Goal: Information Seeking & Learning: Learn about a topic

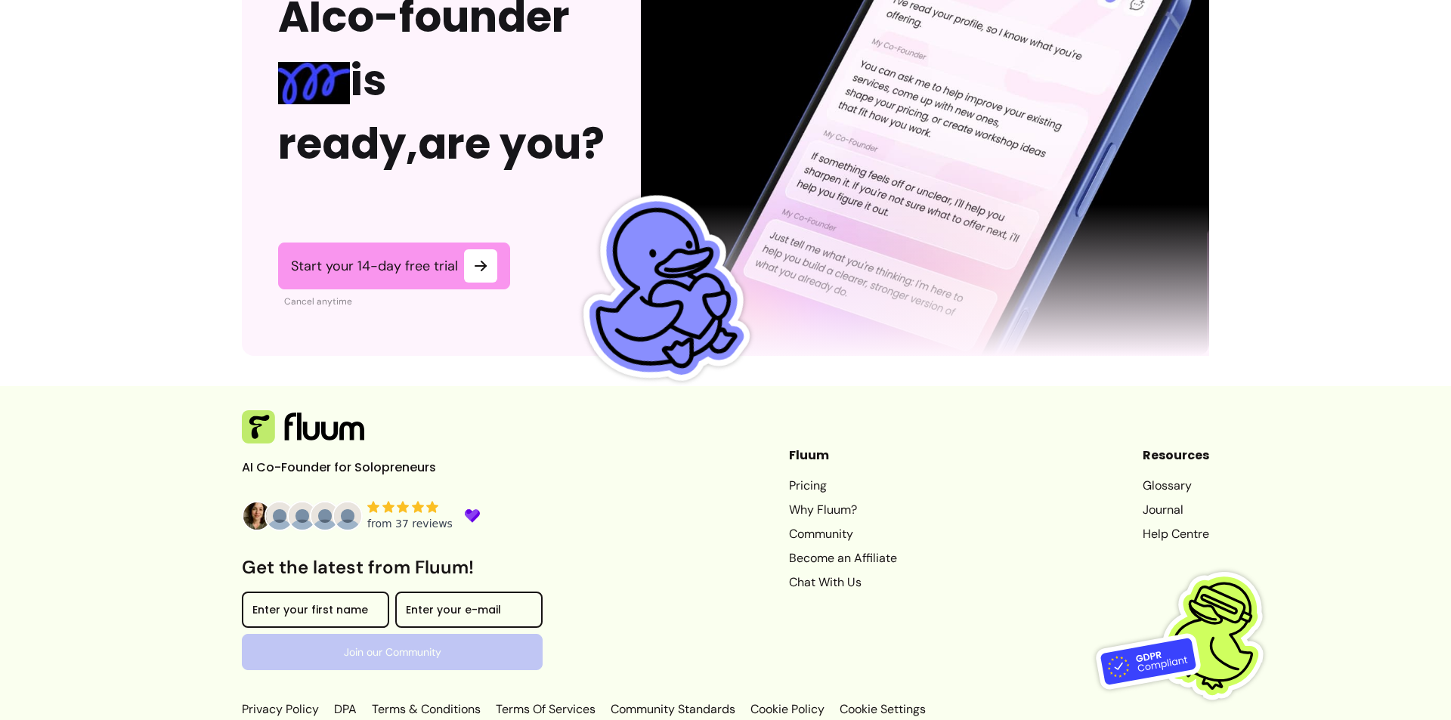
scroll to position [3673, 0]
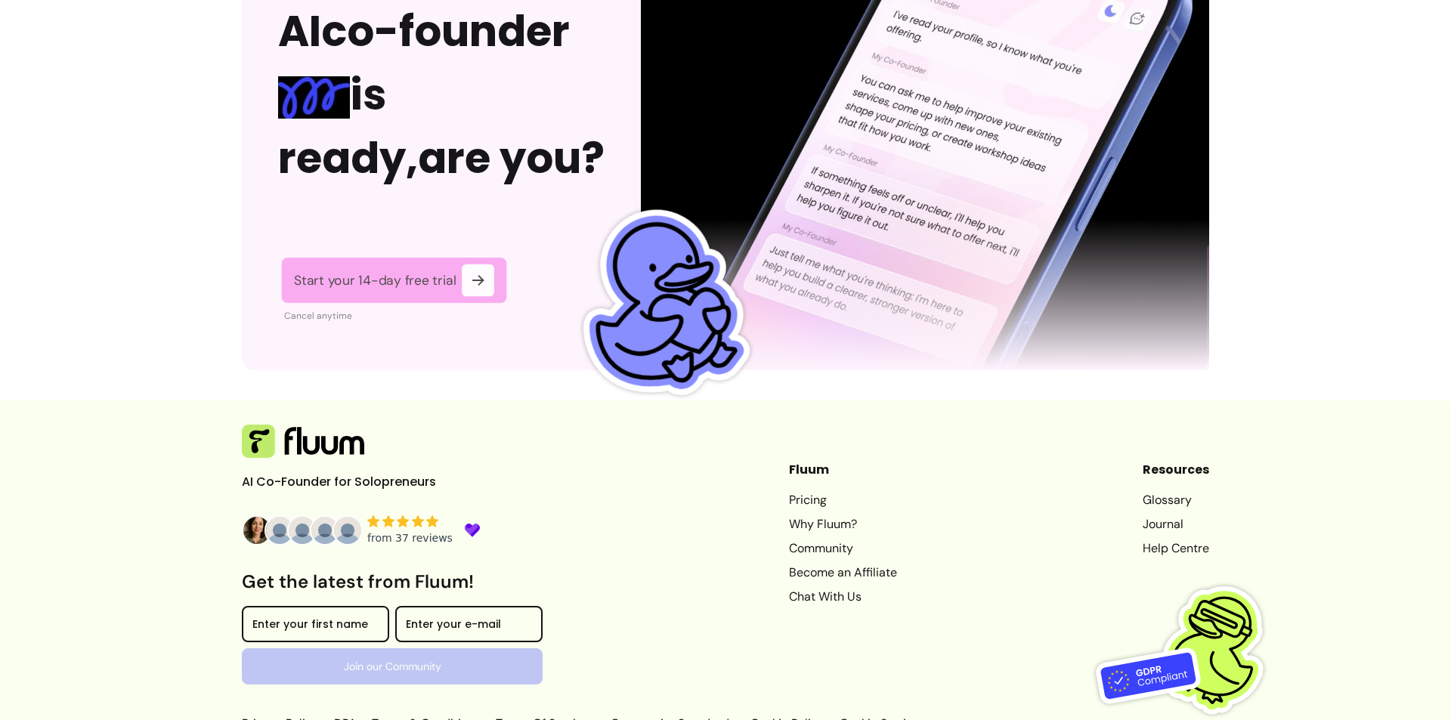
click at [478, 287] on icon at bounding box center [477, 279] width 17 height 17
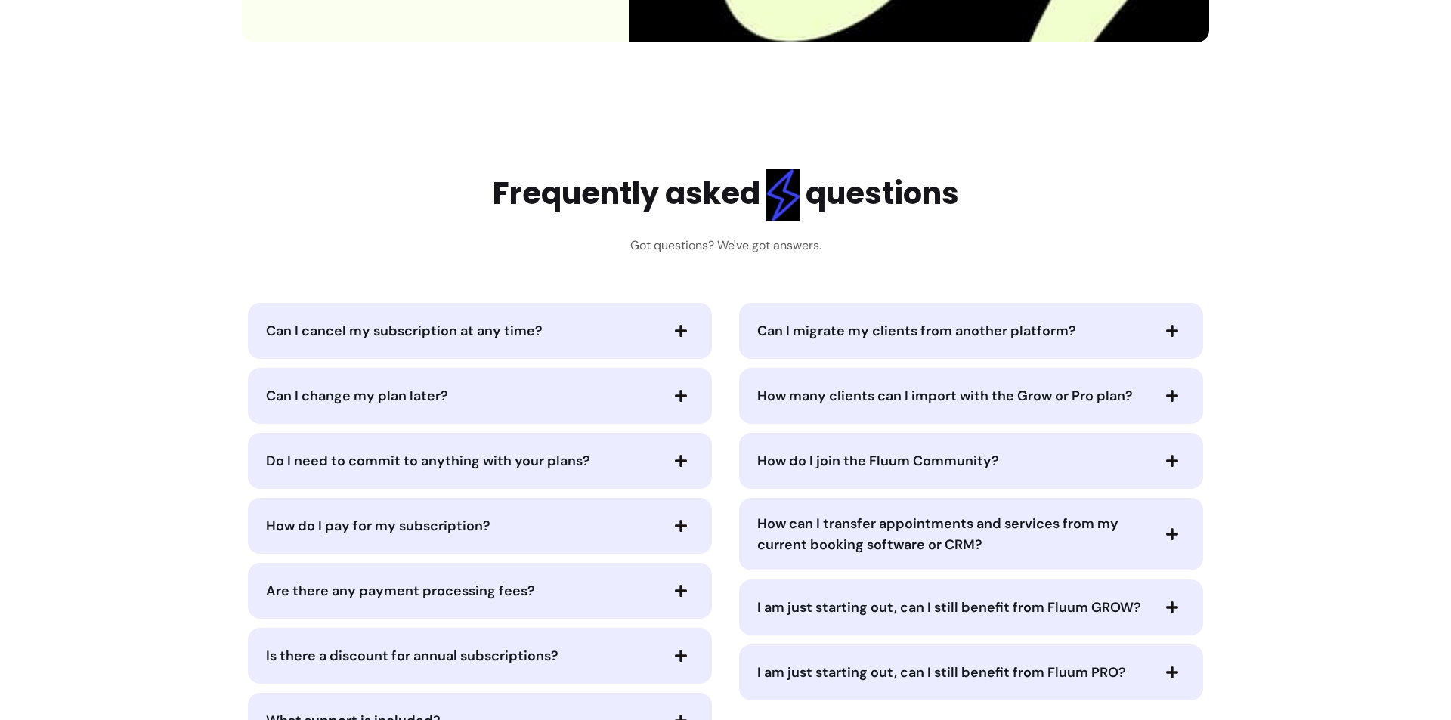
scroll to position [3704, 0]
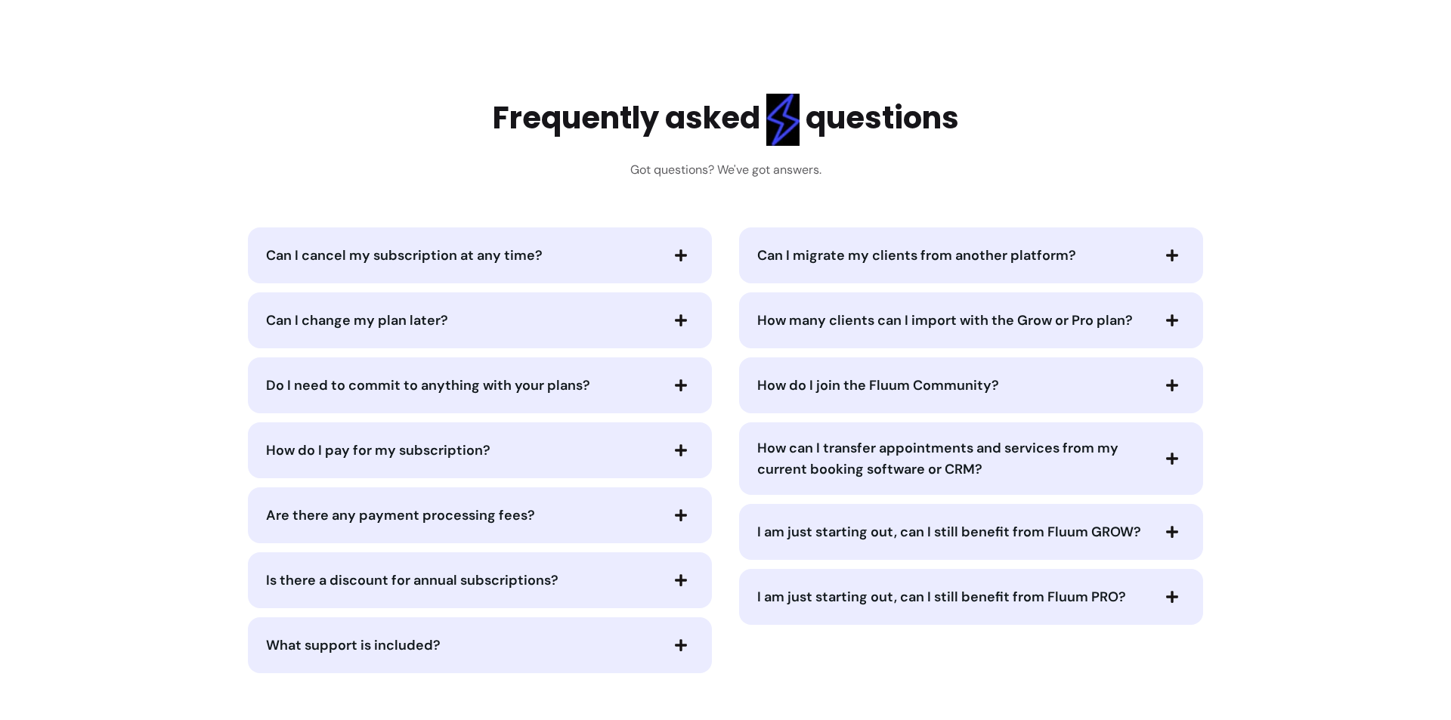
click at [469, 274] on div "Can I cancel my subscription at any time?" at bounding box center [480, 256] width 464 height 56
click at [472, 263] on span "Can I cancel my subscription at any time?" at bounding box center [404, 255] width 277 height 18
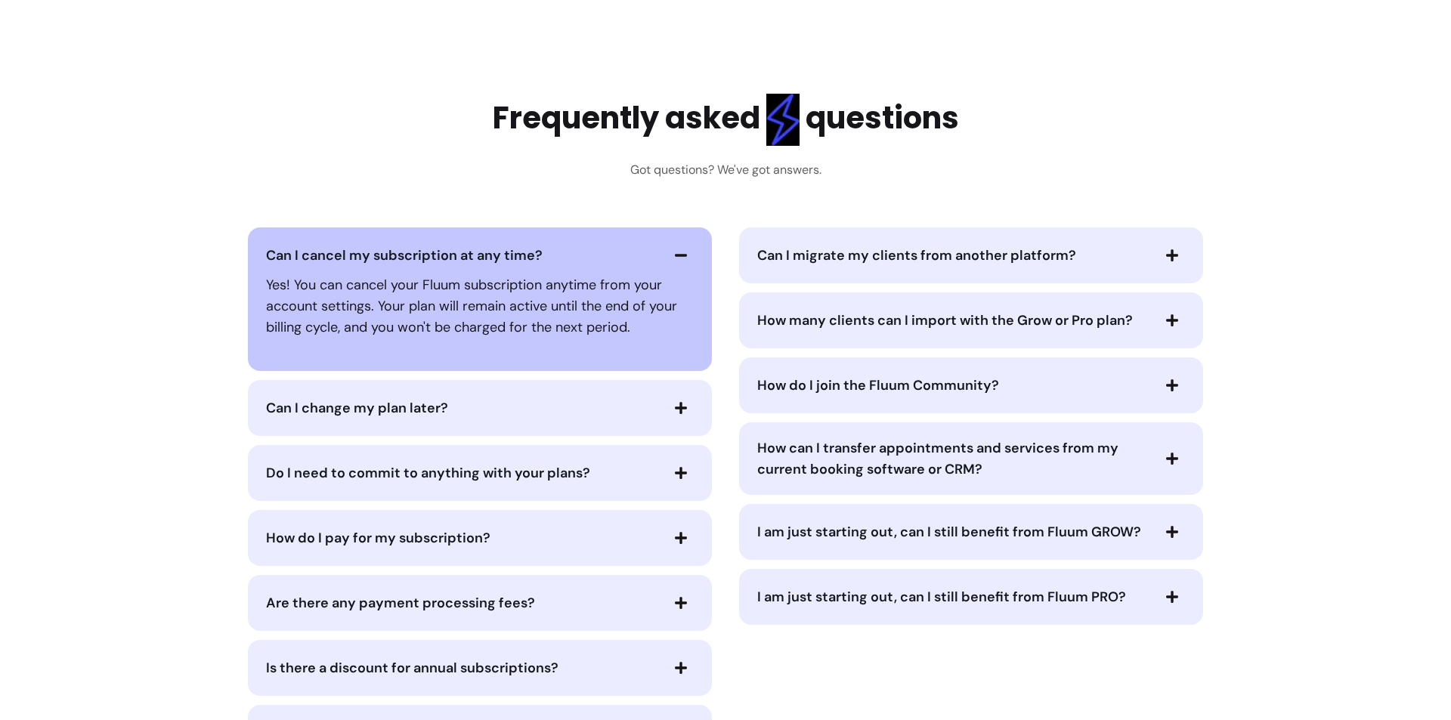
click at [468, 264] on span "Can I cancel my subscription at any time?" at bounding box center [404, 255] width 277 height 18
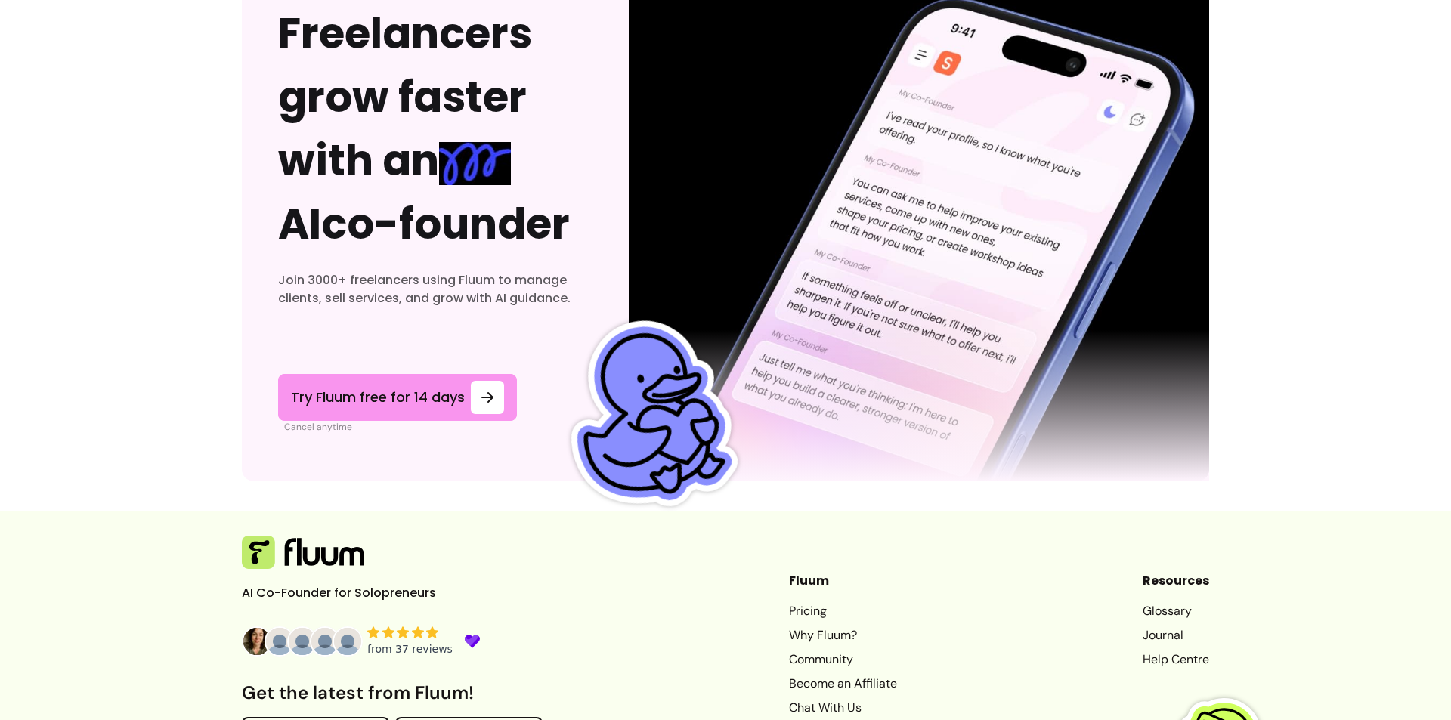
scroll to position [4686, 0]
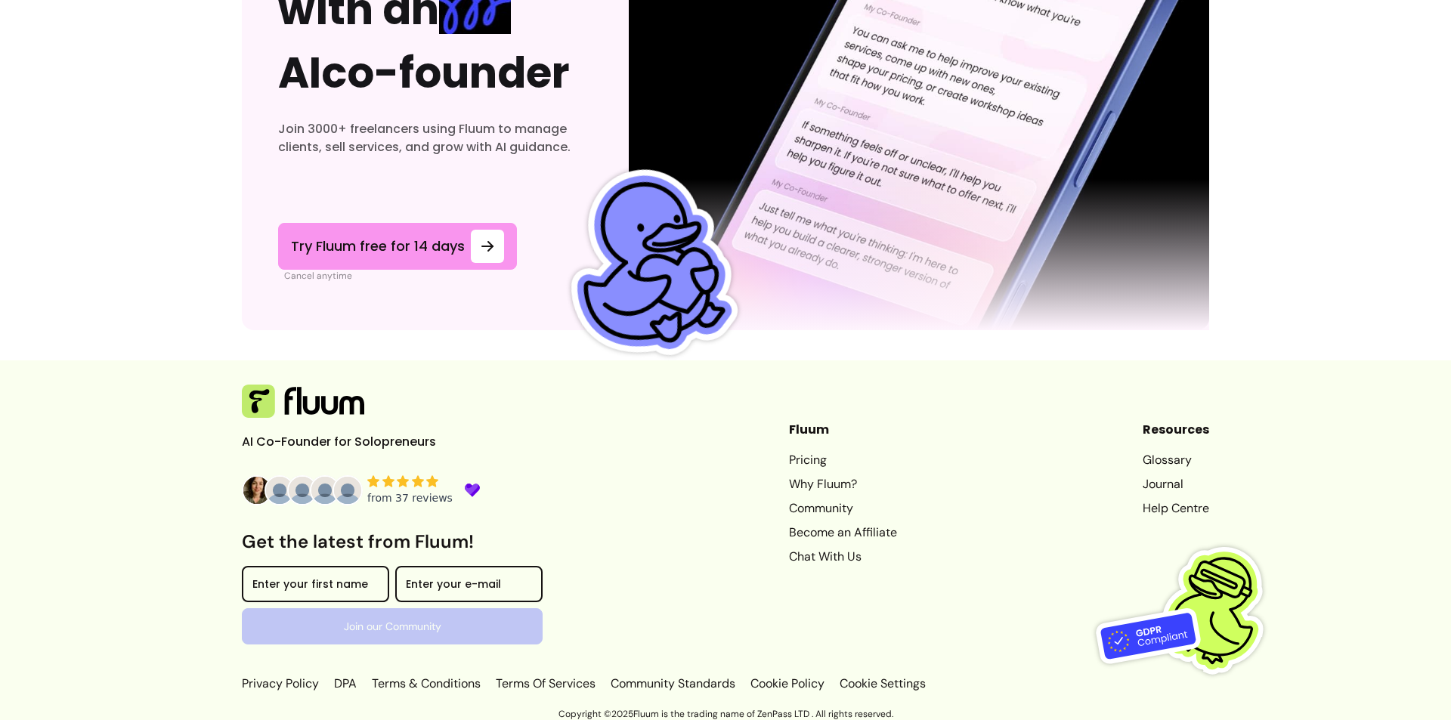
click at [234, 484] on footer "AI Co-Founder for Solopreneurs Get the latest from Fluum! Enter your first name…" at bounding box center [725, 533] width 1451 height 345
click at [248, 487] on img at bounding box center [257, 490] width 30 height 30
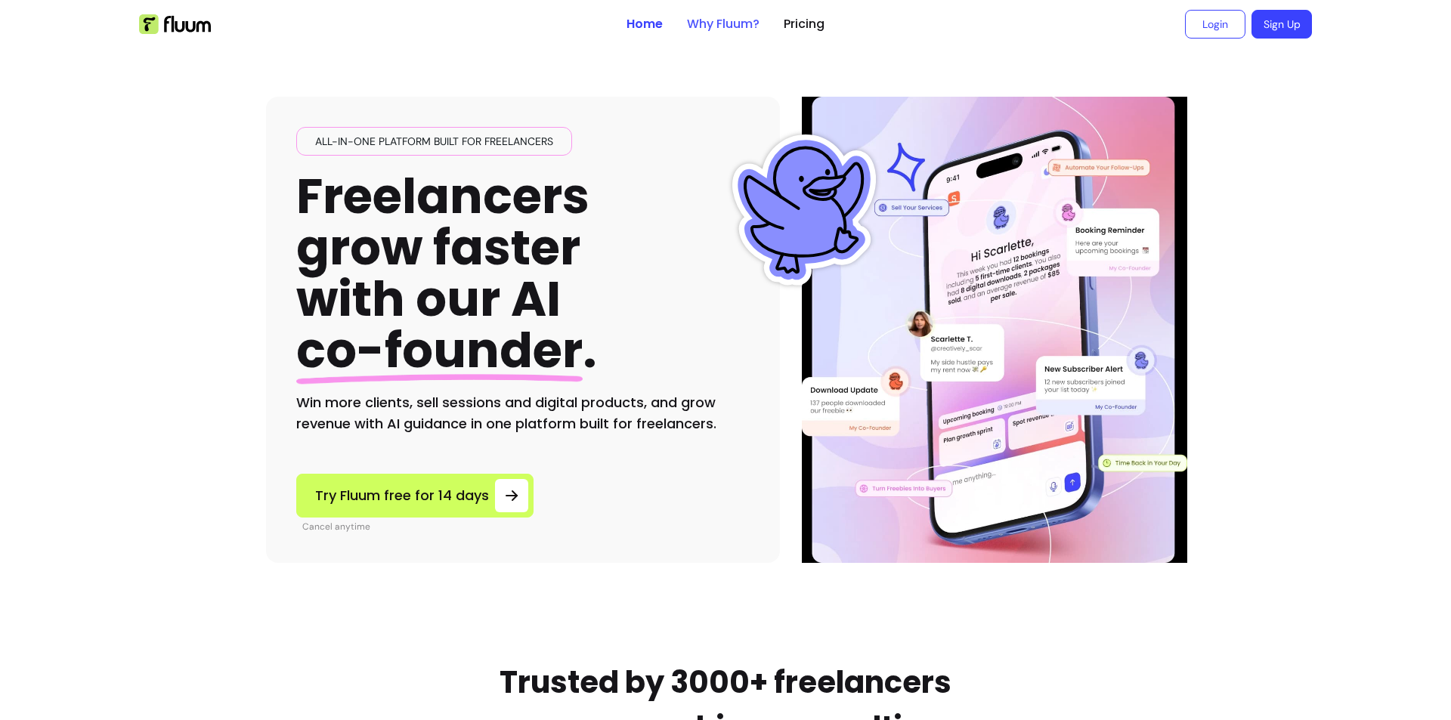
click at [742, 23] on link "Why Fluum?" at bounding box center [723, 24] width 73 height 18
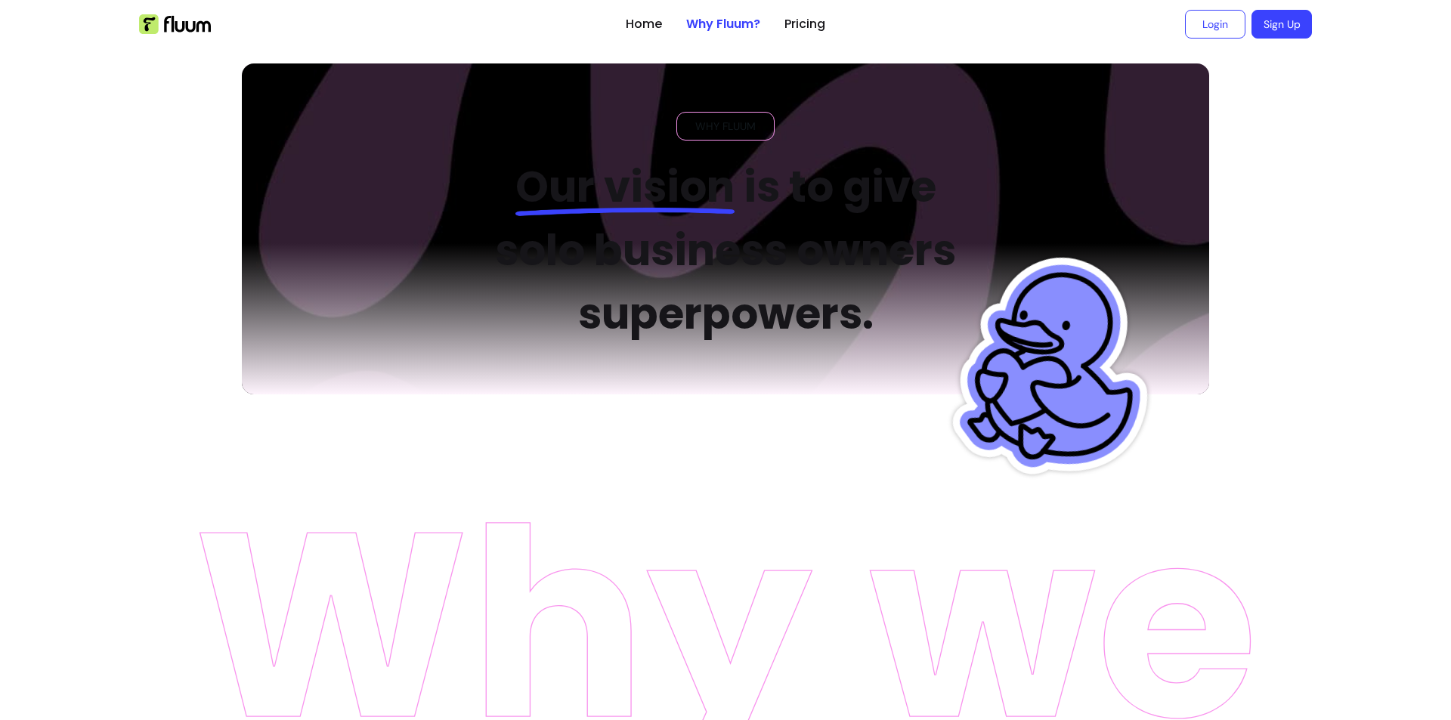
click at [1281, 26] on link "Sign Up" at bounding box center [1282, 24] width 60 height 29
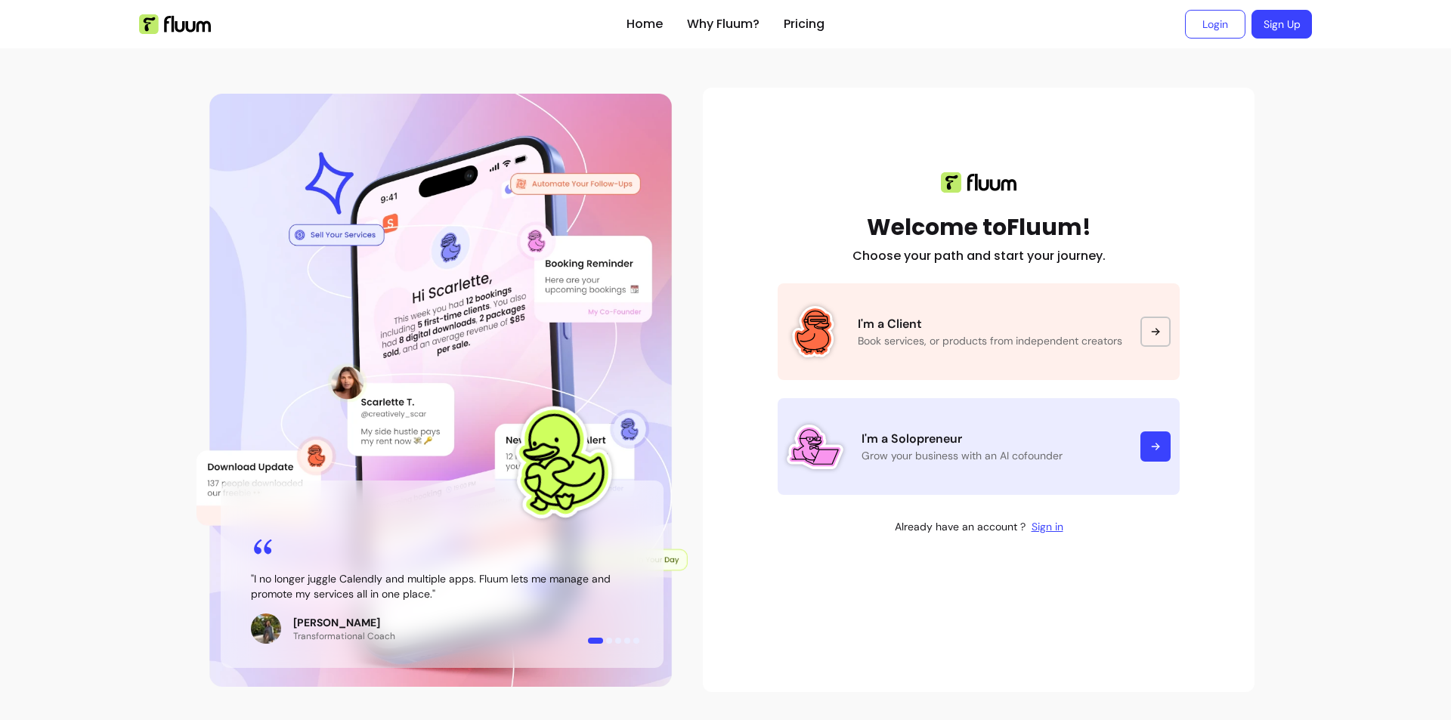
click at [985, 442] on p "I'm a Solopreneur" at bounding box center [992, 439] width 261 height 18
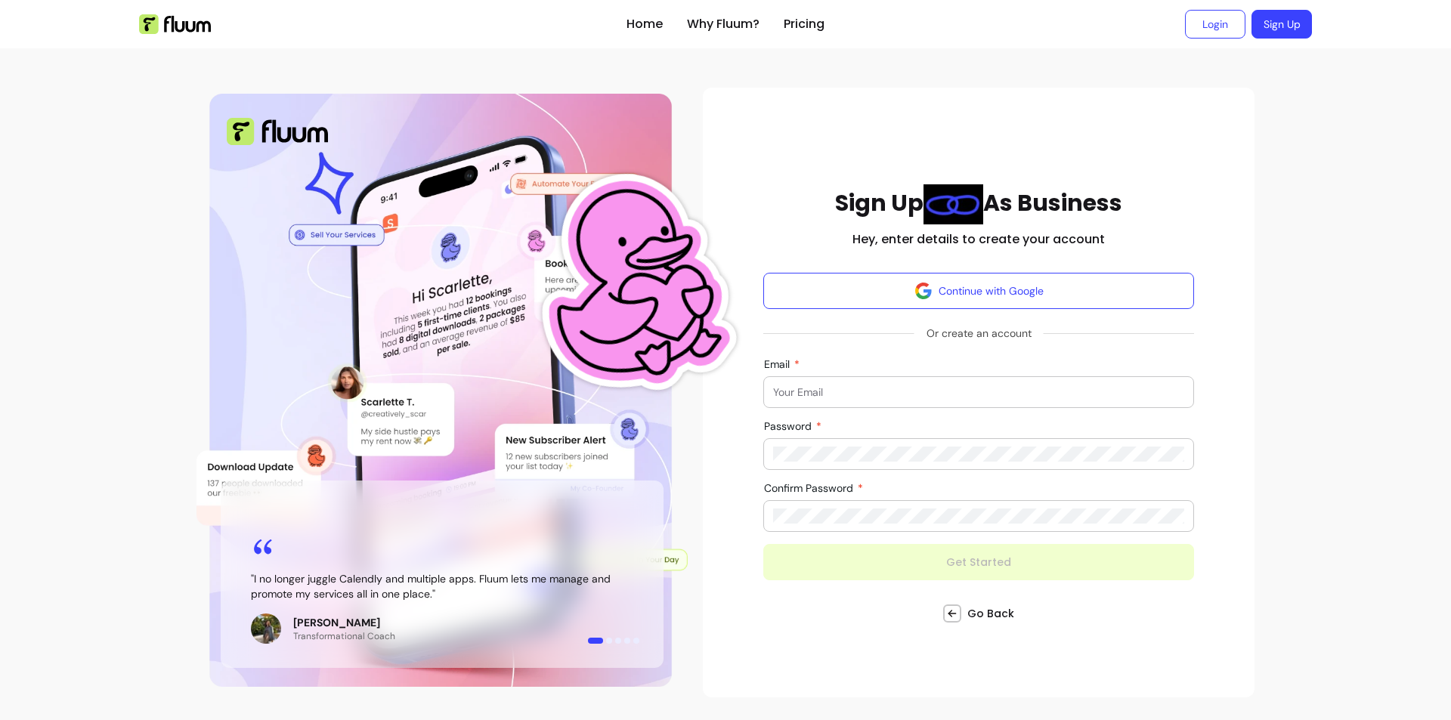
click at [322, 616] on p "[PERSON_NAME]" at bounding box center [344, 622] width 102 height 15
click at [268, 626] on img "Illustration of Fluum AI Co-Founder on a smartphone, showing solo business perf…" at bounding box center [264, 629] width 30 height 30
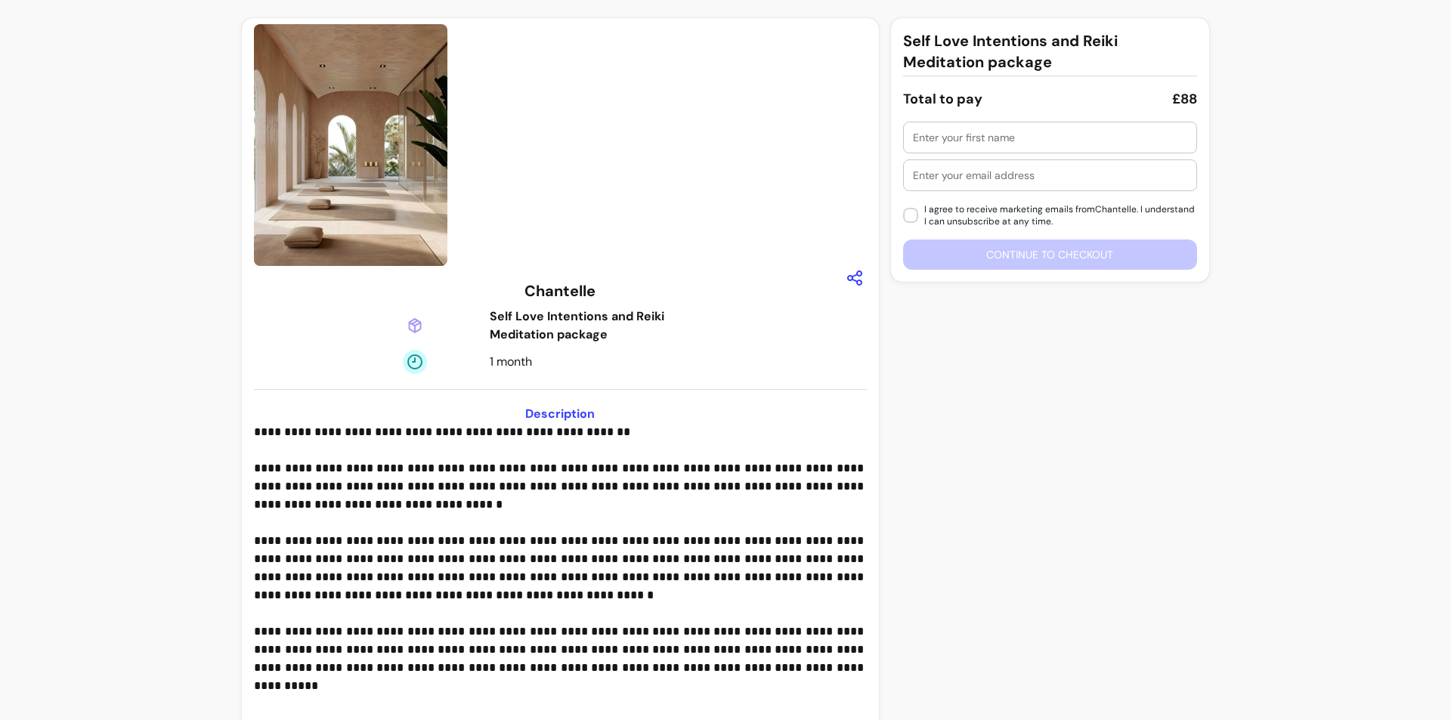
scroll to position [142, 0]
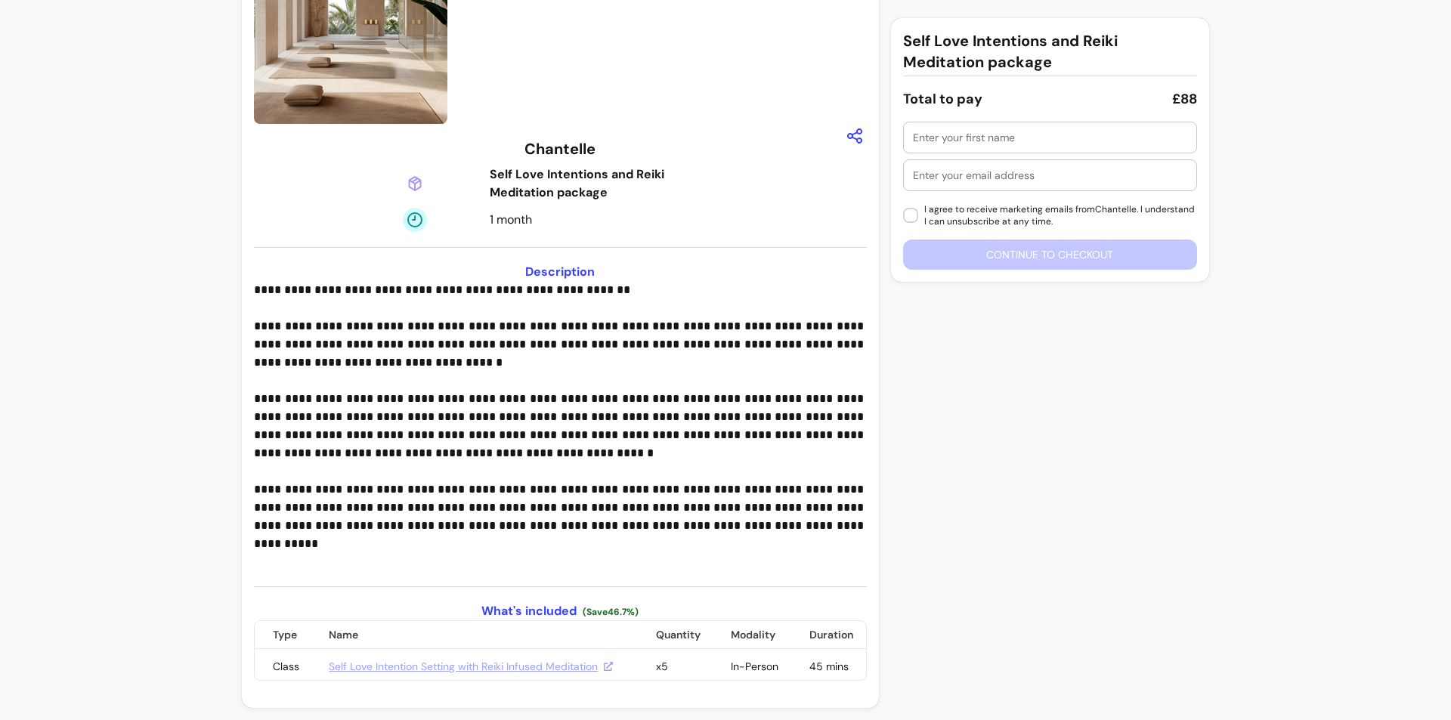
click at [488, 667] on link "Self Love Intention Setting with Reiki Infused Meditation" at bounding box center [471, 666] width 284 height 15
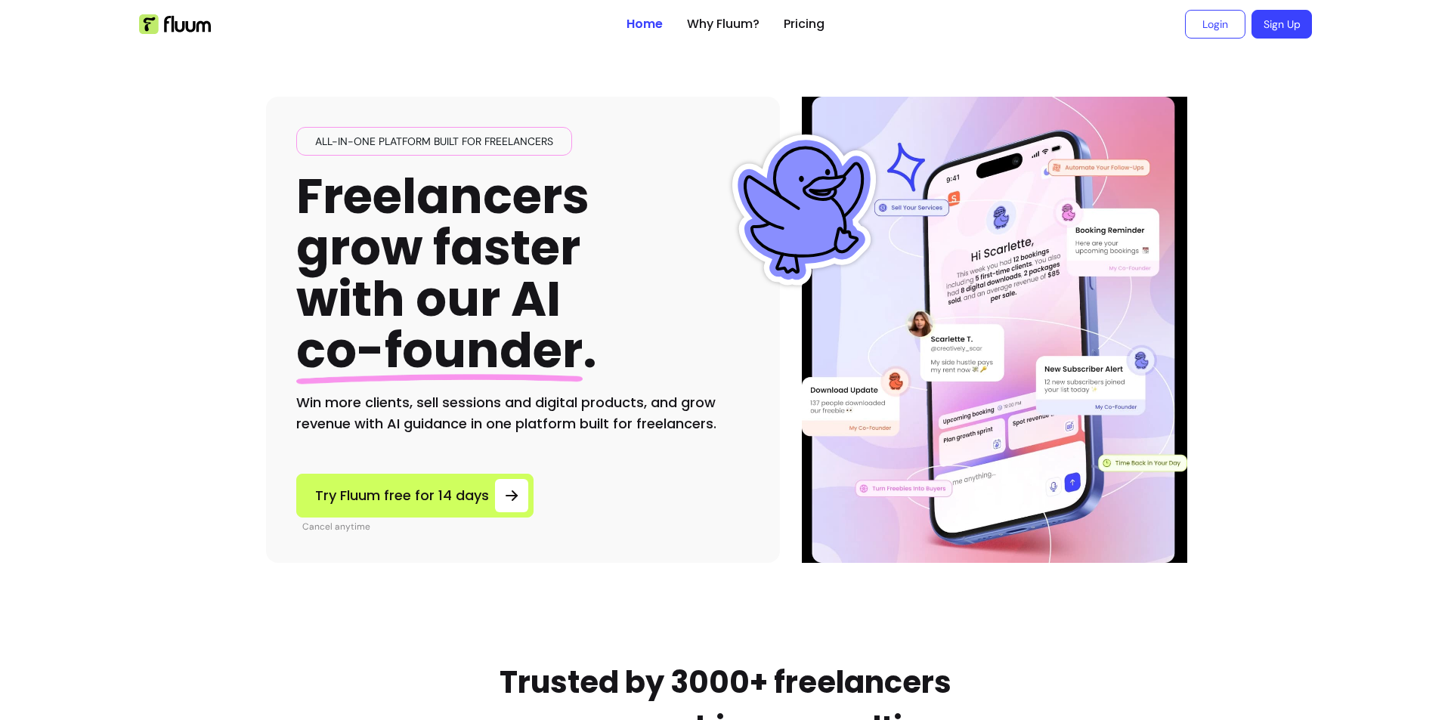
click at [188, 31] on img at bounding box center [175, 24] width 72 height 20
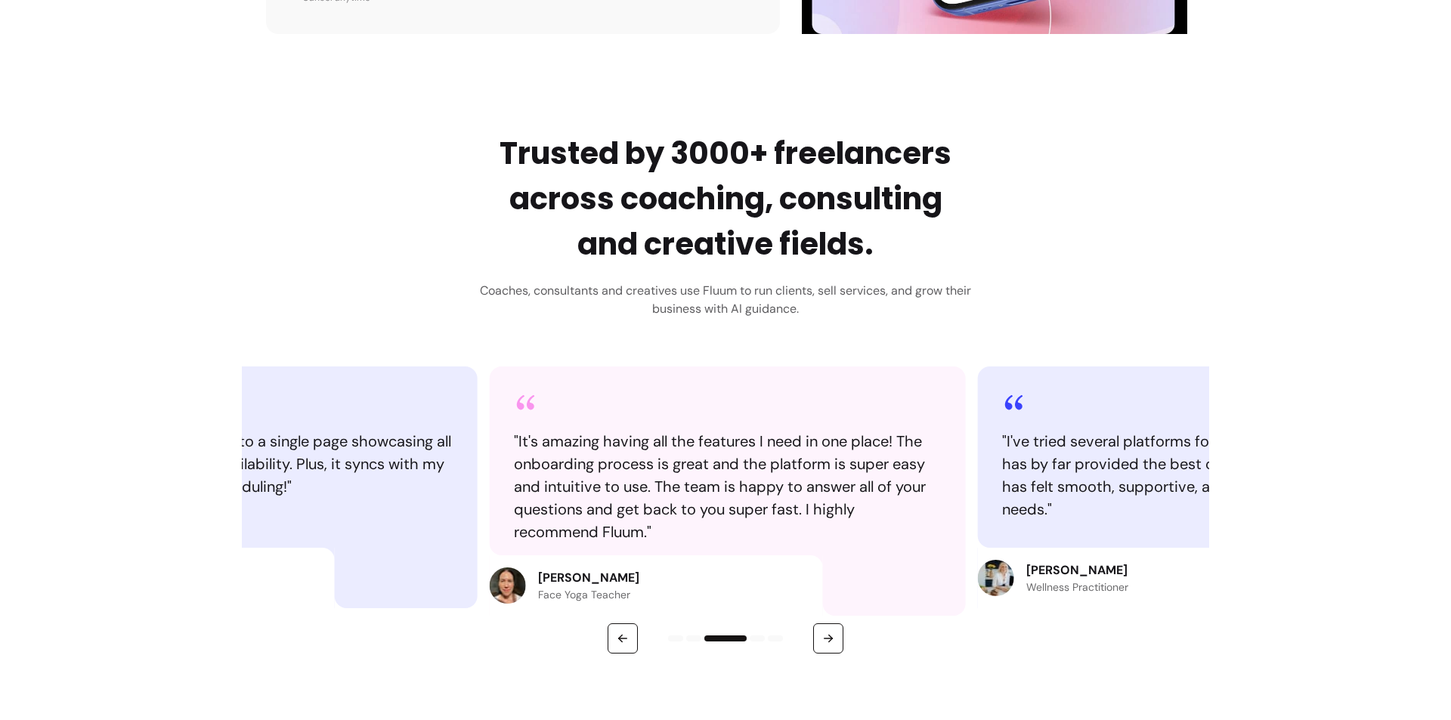
scroll to position [756, 0]
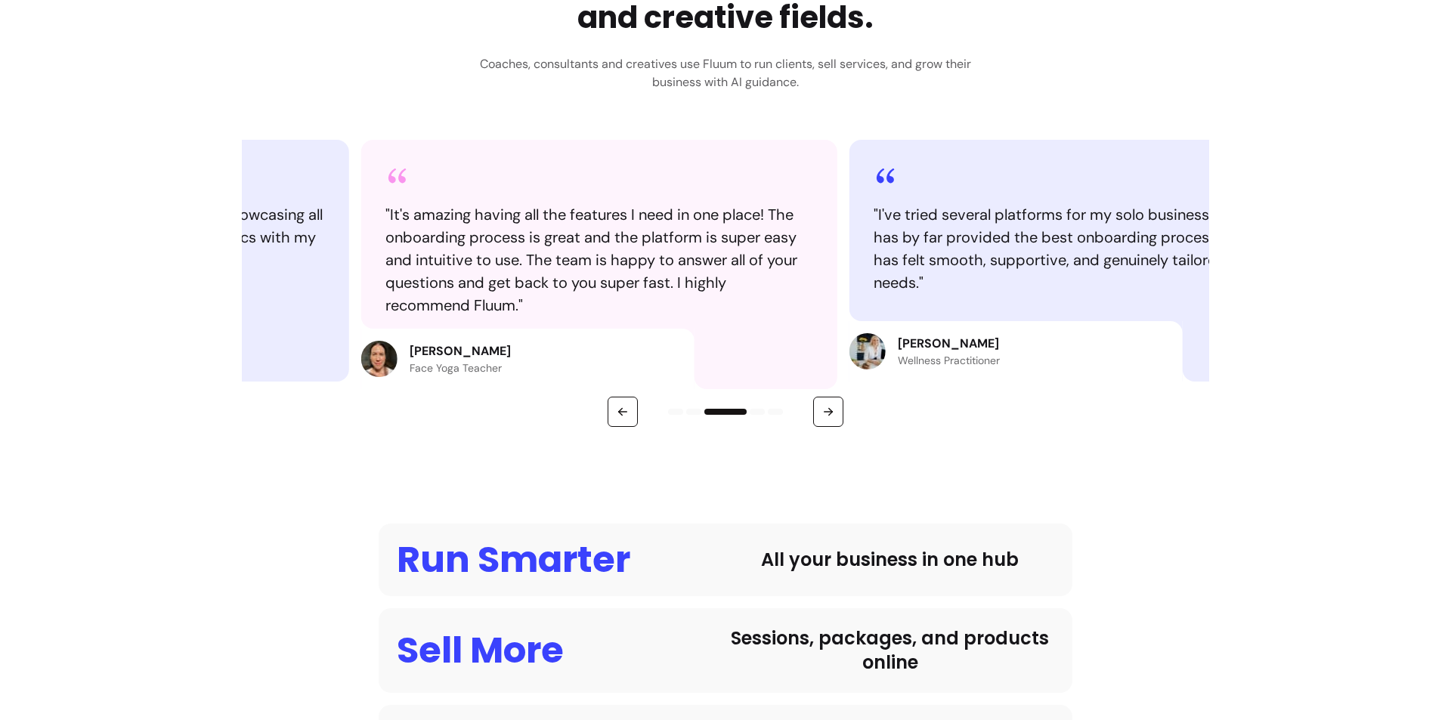
drag, startPoint x: 624, startPoint y: 345, endPoint x: 536, endPoint y: 346, distance: 87.7
click at [537, 347] on div "[PERSON_NAME] Face Yoga Teacher" at bounding box center [527, 359] width 333 height 60
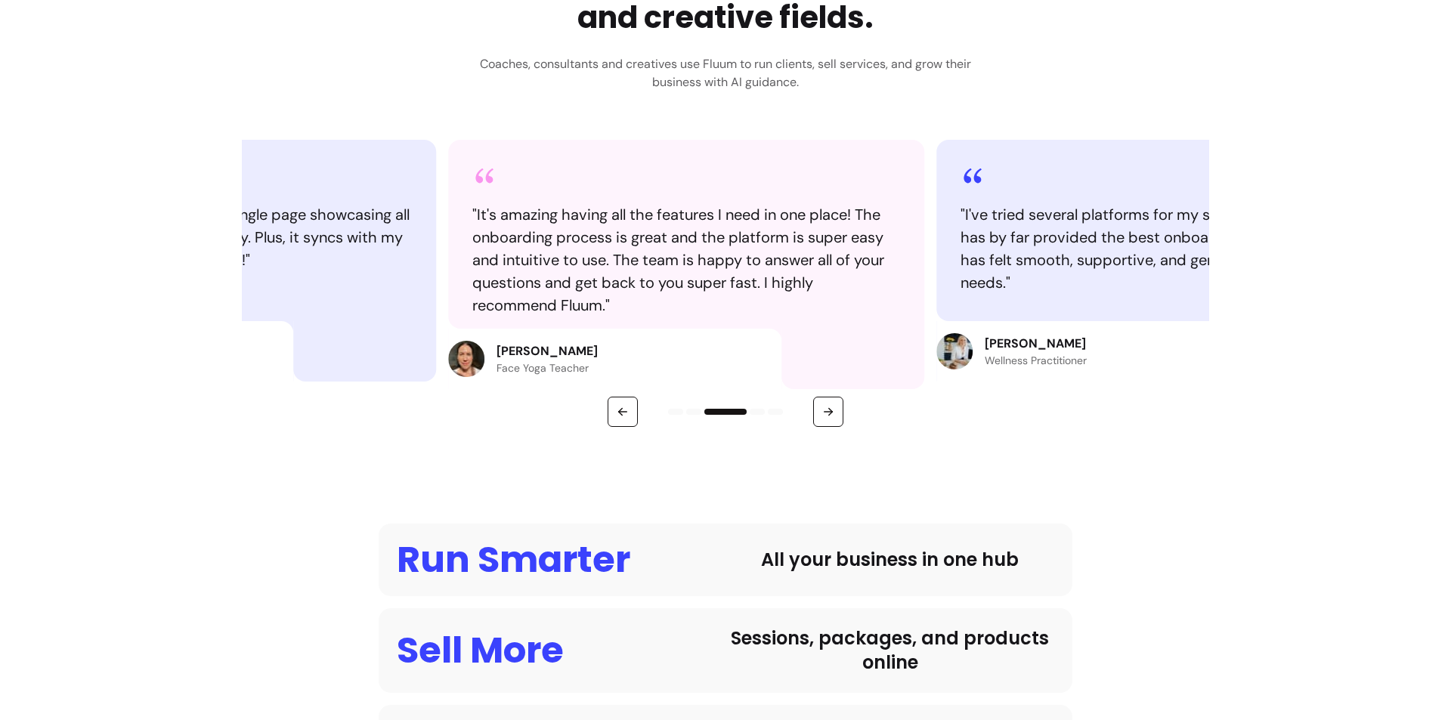
click at [506, 349] on p "Jennifer Wilkins" at bounding box center [547, 351] width 101 height 18
click at [506, 349] on p "Jennifer Wilkins" at bounding box center [549, 351] width 101 height 18
copy p "Jennifer Wilkins"
click at [1021, 330] on div "Rebecca Edelman Wellness Practitioner" at bounding box center [1105, 351] width 333 height 60
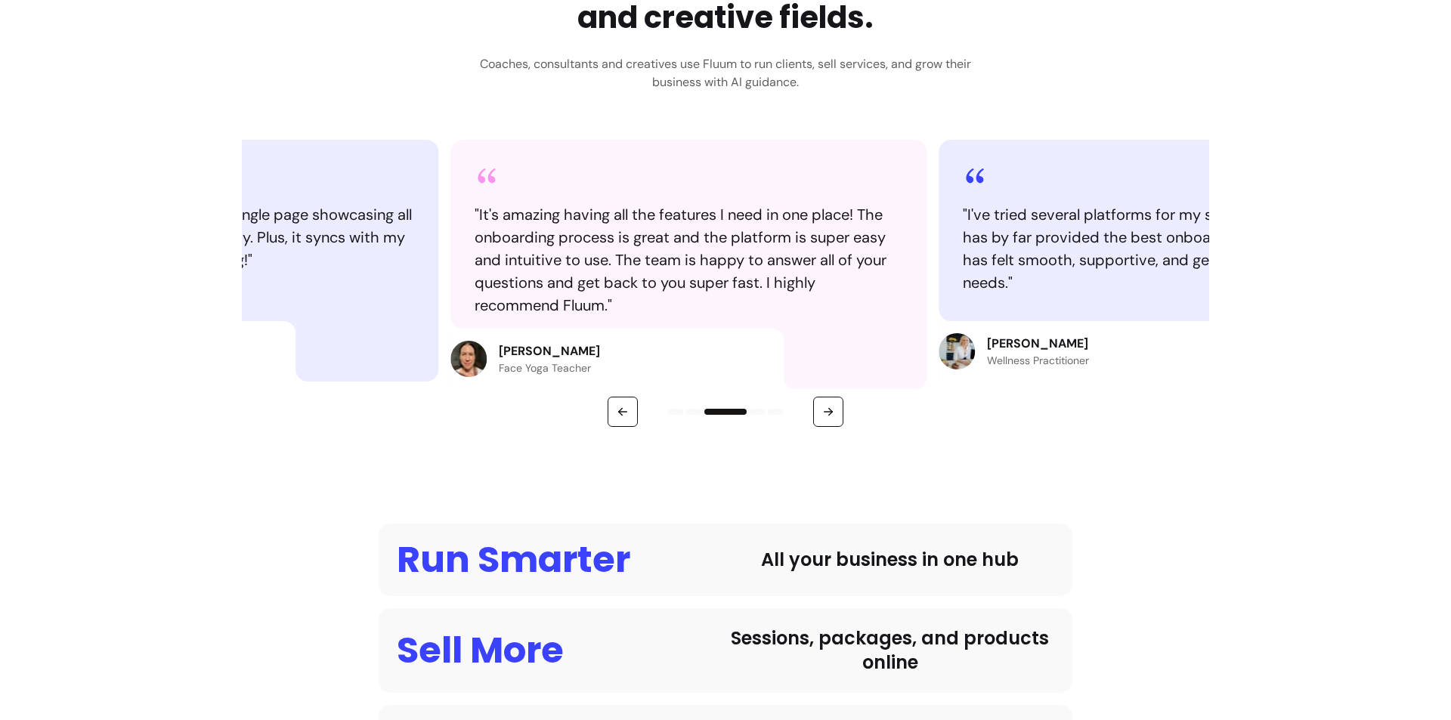
click at [1022, 343] on p "Rebecca Edelman" at bounding box center [1038, 344] width 102 height 18
copy p "Rebecca Edelman"
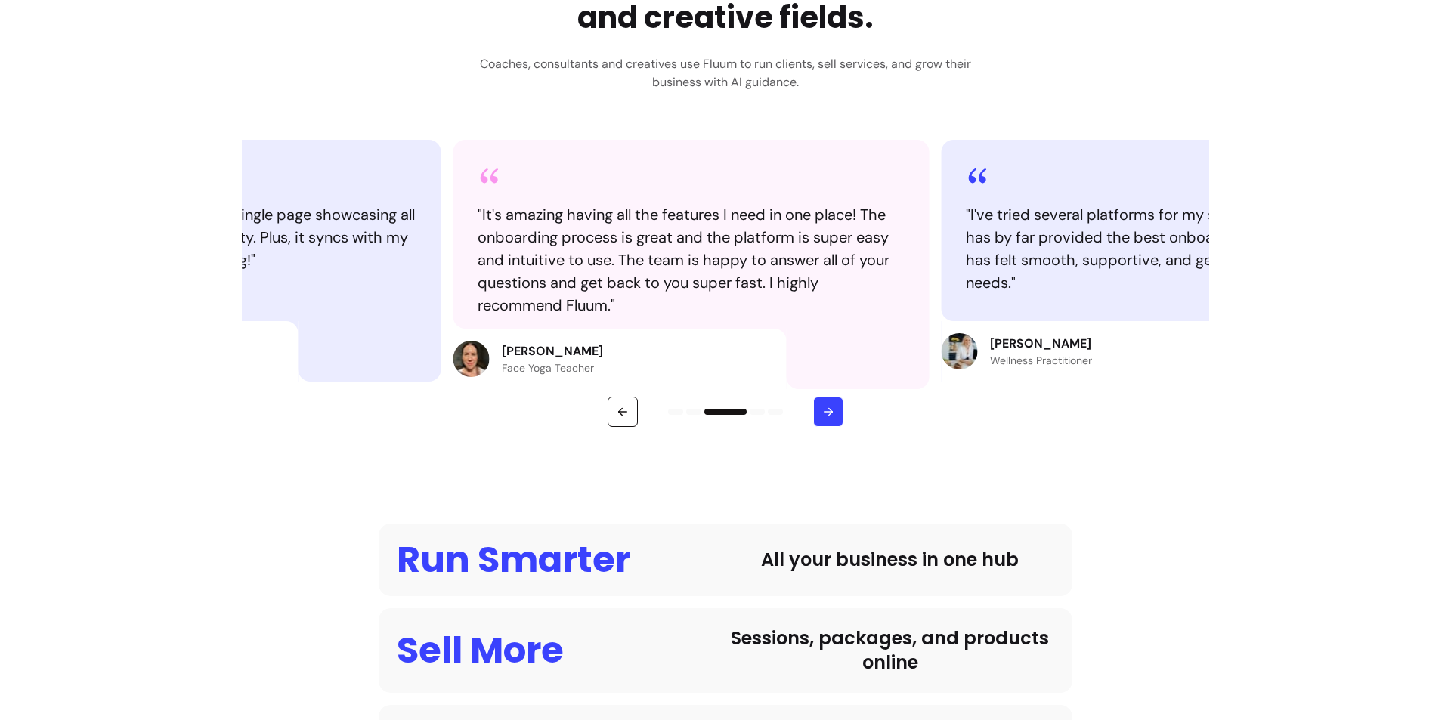
click at [825, 416] on icon "button" at bounding box center [829, 412] width 14 height 14
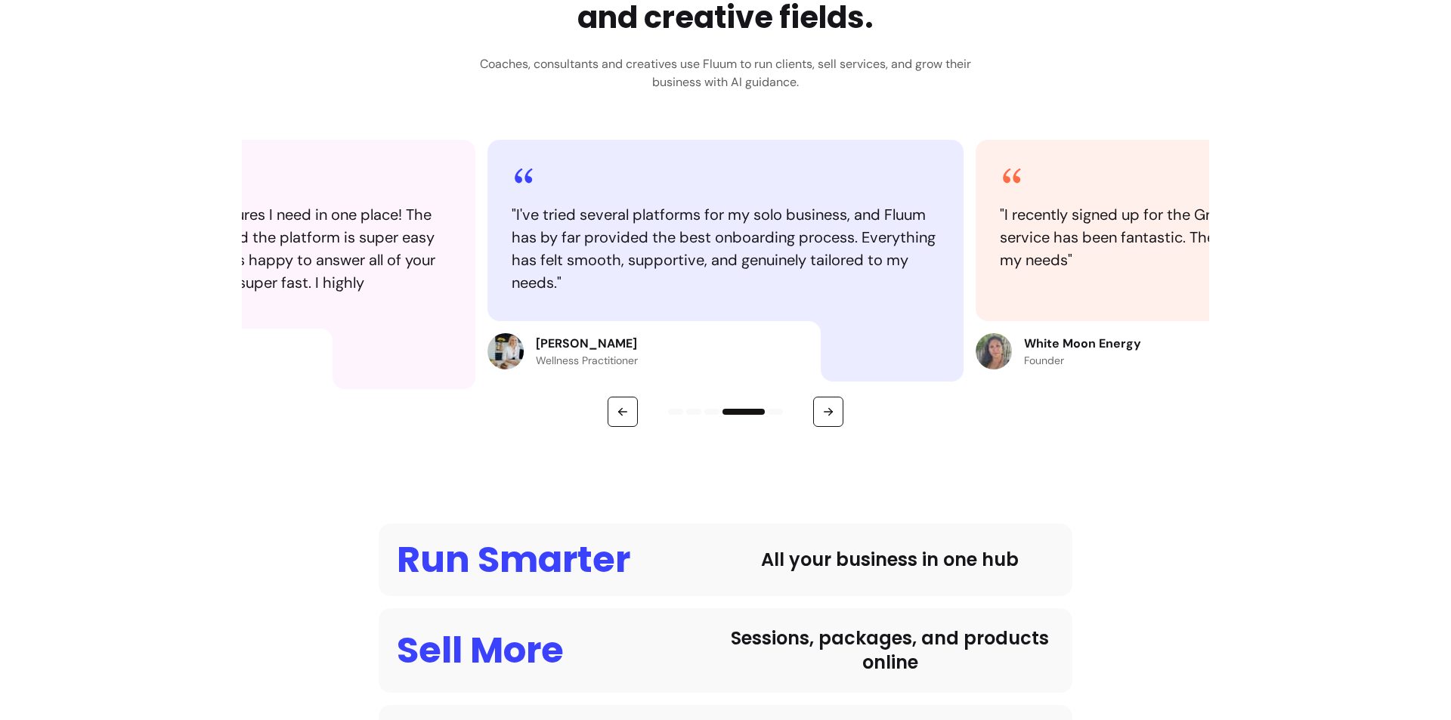
click at [1062, 346] on p "White Moon Energy" at bounding box center [1082, 344] width 117 height 18
copy p "White Moon Energy"
click at [834, 419] on button "button" at bounding box center [828, 412] width 30 height 30
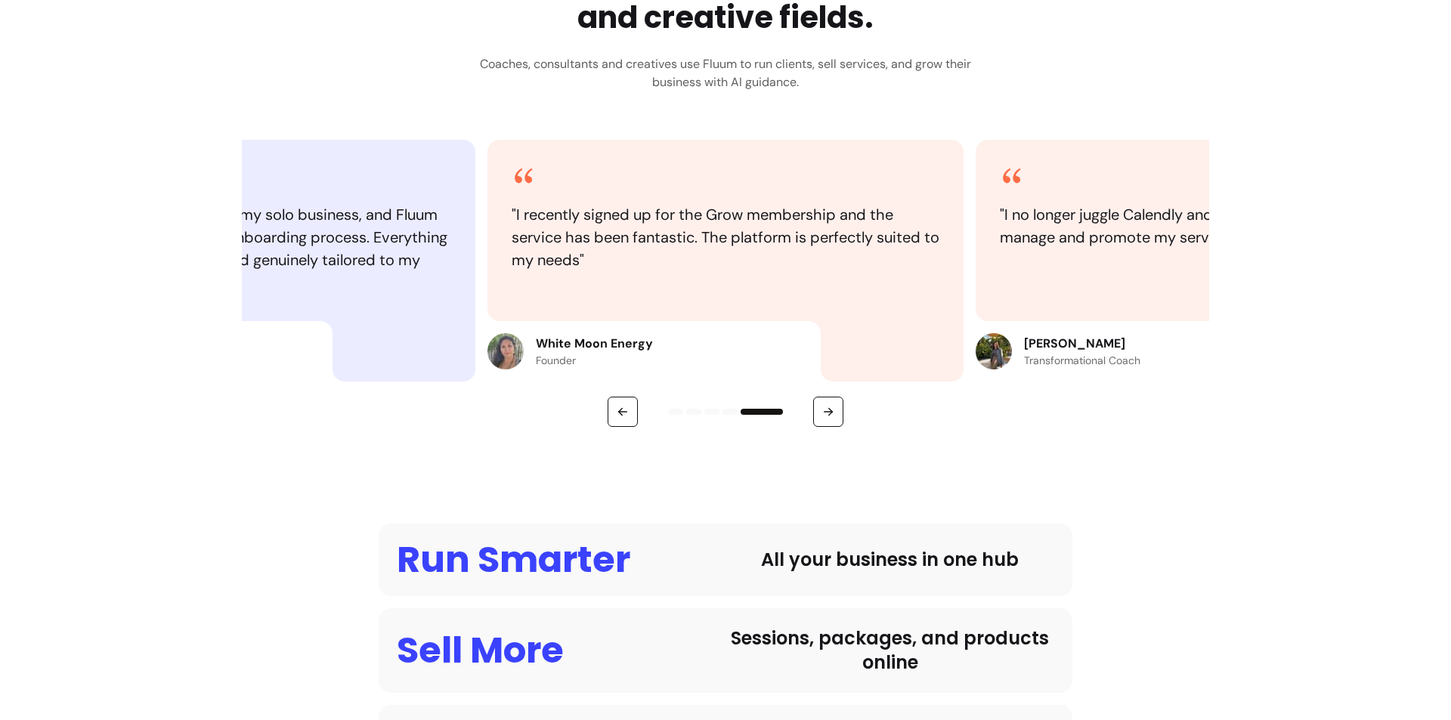
click at [1073, 344] on p "Maria Kostadinova" at bounding box center [1082, 344] width 116 height 18
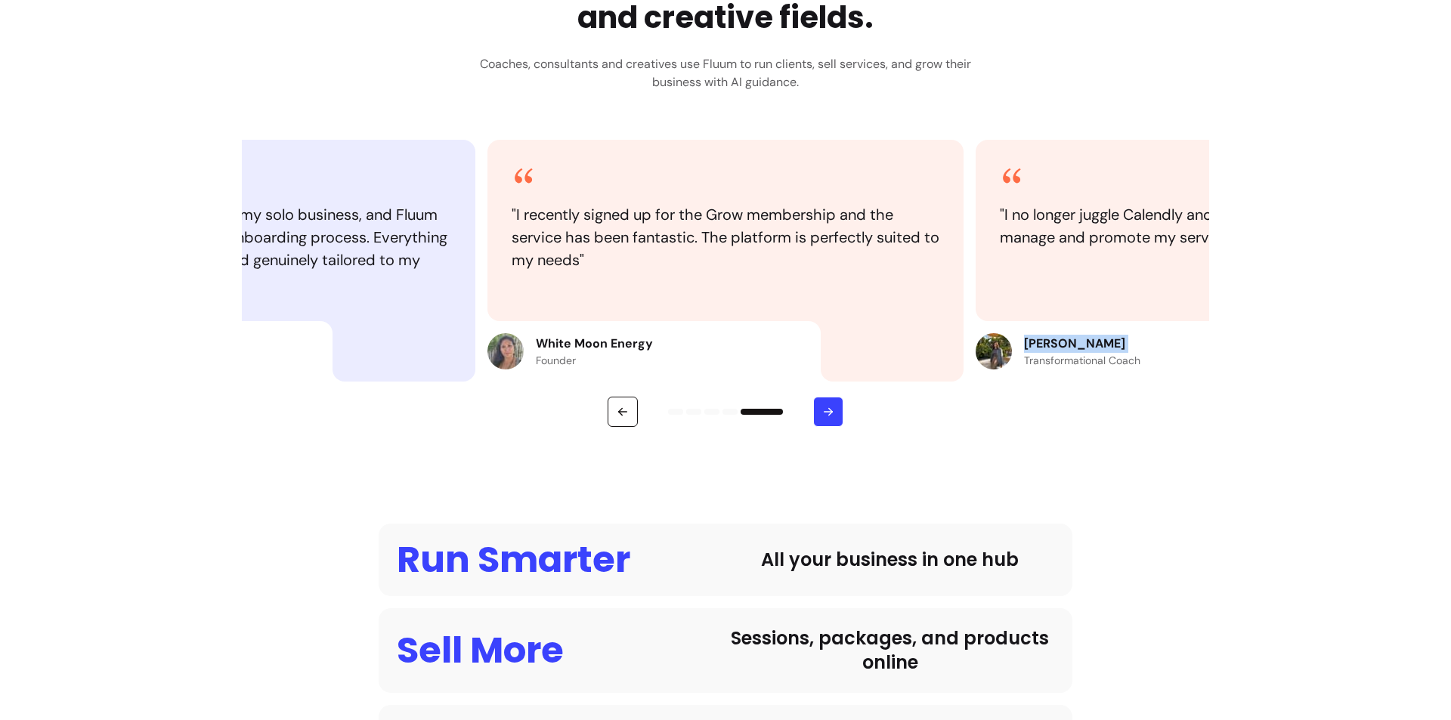
click at [828, 411] on button "button" at bounding box center [828, 412] width 30 height 30
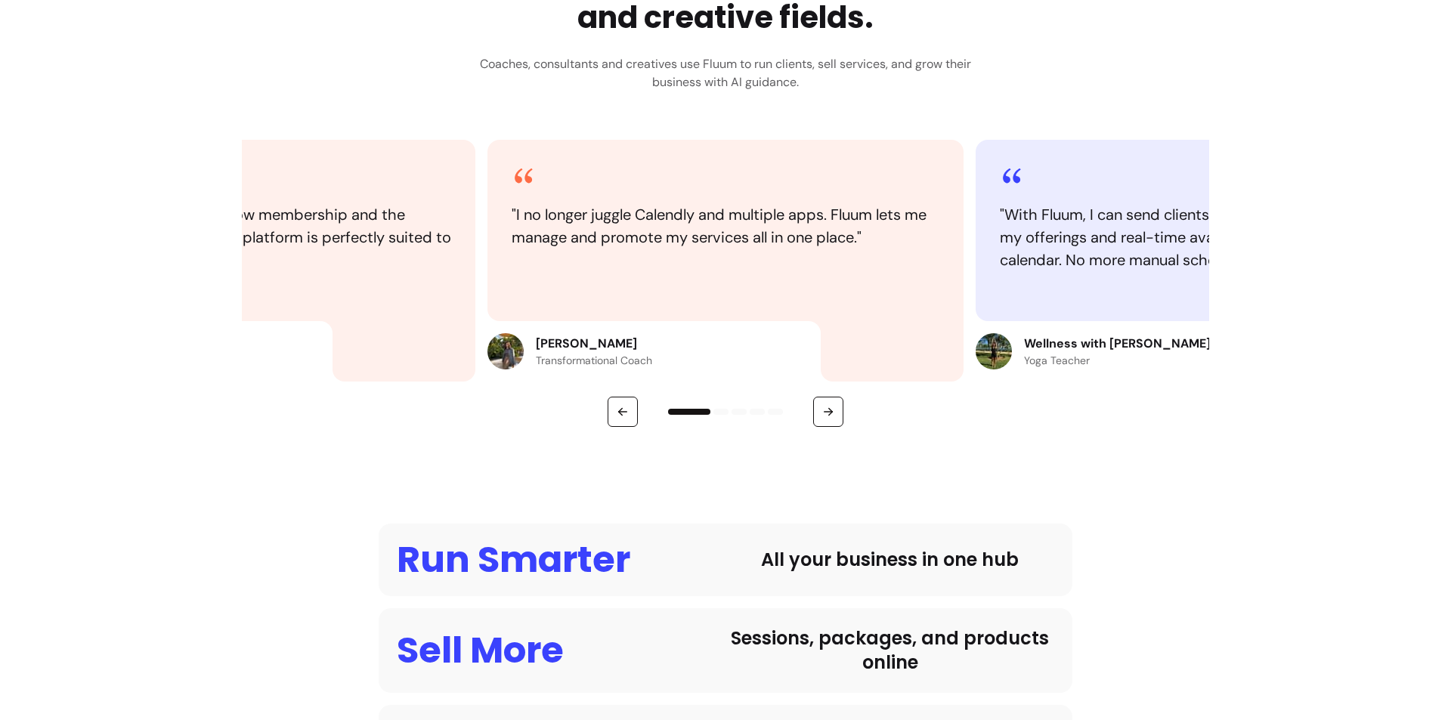
click at [1101, 345] on p "Wellness with Shadeyah" at bounding box center [1117, 344] width 187 height 18
click at [1100, 345] on p "Wellness with Shadeyah" at bounding box center [1117, 344] width 187 height 18
copy p "Wellness with Shadeyah"
